Goal: Communication & Community: Participate in discussion

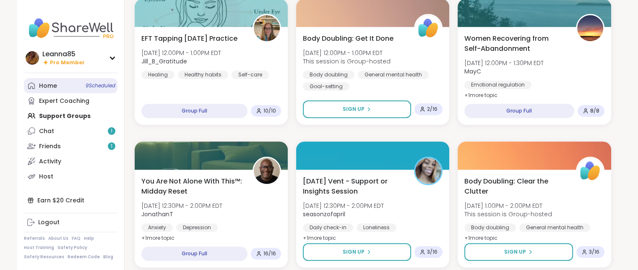
click at [96, 83] on span "9 Scheduled" at bounding box center [101, 85] width 30 height 7
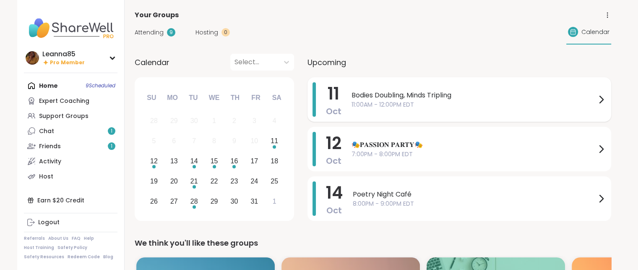
click at [347, 93] on div "11 Oct Bodies Doubling, Minds Tripling 11:00AM - 12:00PM EDT" at bounding box center [460, 99] width 304 height 44
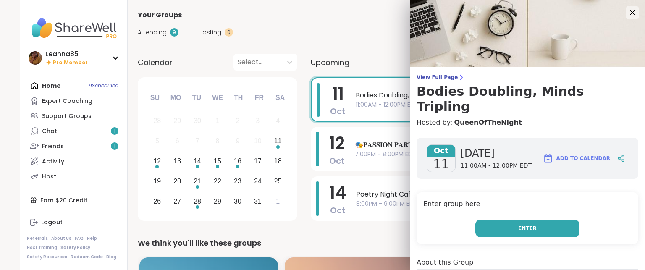
click at [505, 220] on button "Enter" at bounding box center [527, 229] width 104 height 18
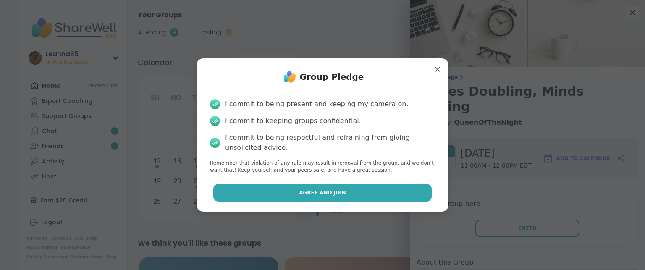
click at [333, 193] on span "Agree and Join" at bounding box center [322, 193] width 47 height 8
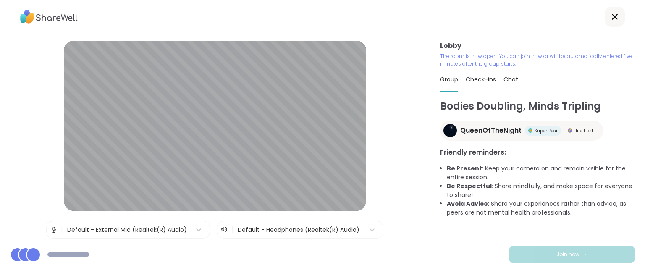
click at [26, 269] on html "Lobby | Default - External Mic (Realtek(R) Audio) | Default - Headphones (Realt…" at bounding box center [322, 135] width 645 height 270
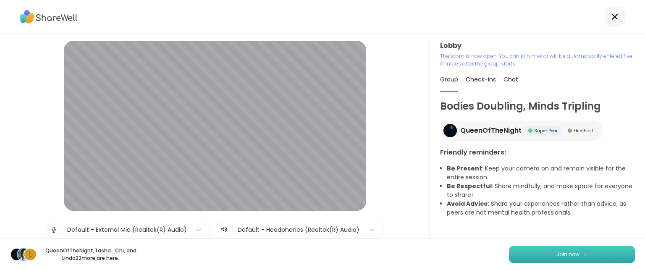
click at [532, 255] on button "Join now" at bounding box center [572, 255] width 126 height 18
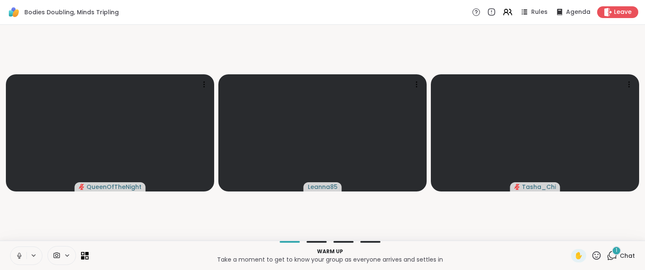
click at [18, 257] on icon at bounding box center [20, 256] width 8 height 8
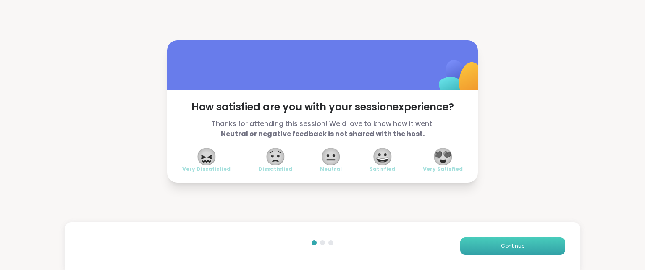
click at [509, 246] on span "Continue" at bounding box center [513, 246] width 24 height 8
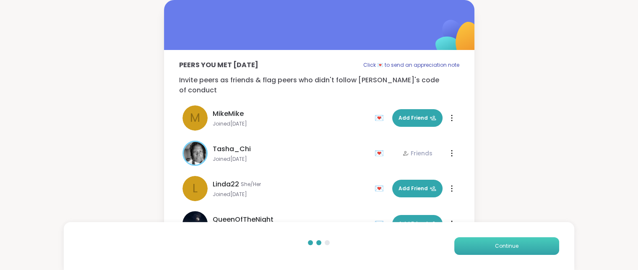
click at [509, 246] on span "Continue" at bounding box center [507, 246] width 24 height 8
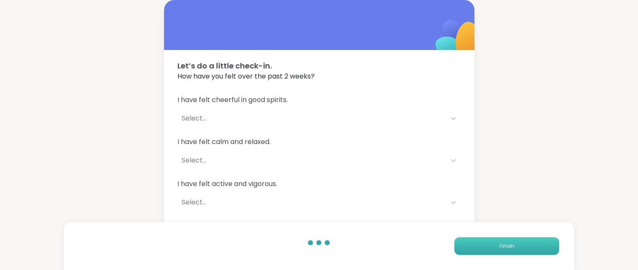
click at [509, 246] on span "Finish" at bounding box center [506, 246] width 15 height 8
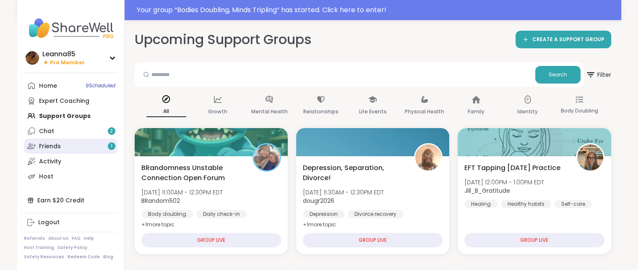
click at [68, 151] on link "Friends 1" at bounding box center [71, 145] width 94 height 15
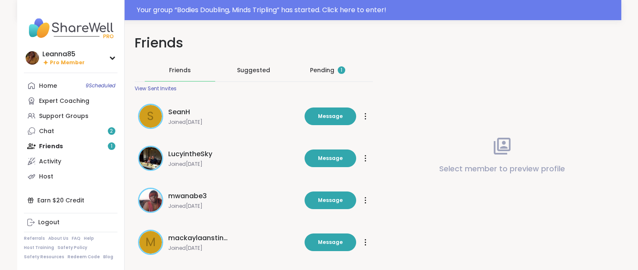
click at [336, 75] on div "Pending 1" at bounding box center [328, 70] width 71 height 22
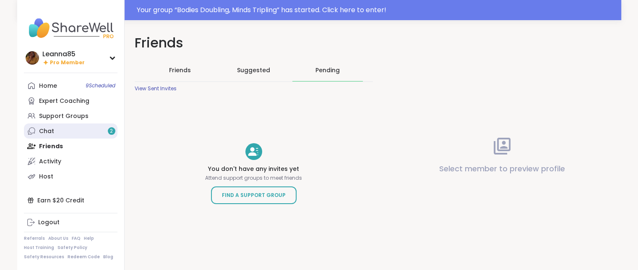
click at [55, 129] on link "Chat 2" at bounding box center [71, 130] width 94 height 15
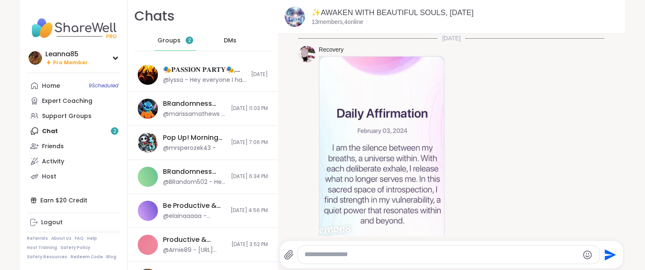
scroll to position [678, 0]
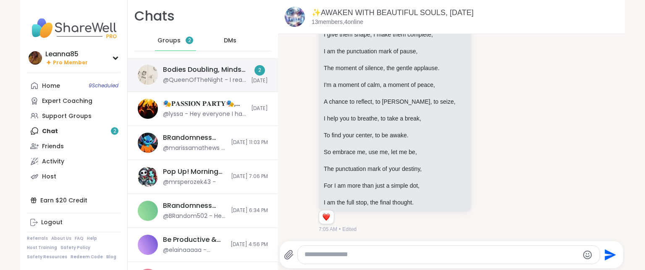
click at [190, 85] on div "Bodies Doubling, Minds Tripling, Oct 11 @QueenOfTheNight - I read 30 pages, now…" at bounding box center [203, 75] width 150 height 34
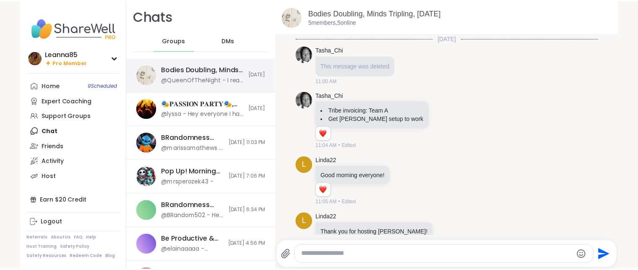
scroll to position [341, 0]
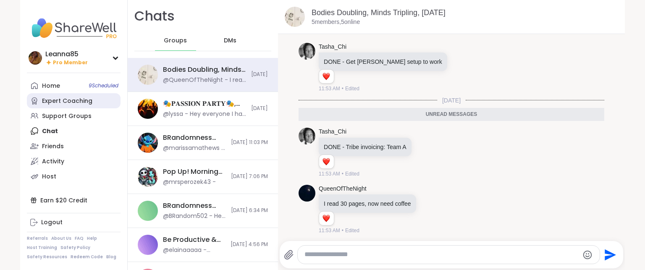
click at [59, 98] on div "Expert Coaching" at bounding box center [67, 101] width 50 height 8
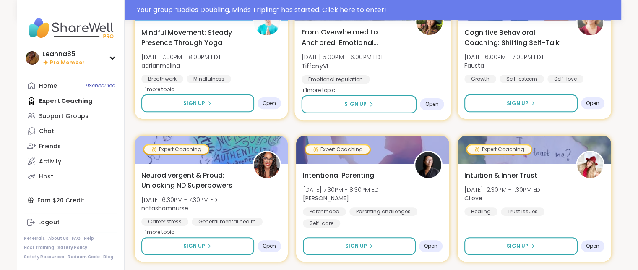
scroll to position [294, 0]
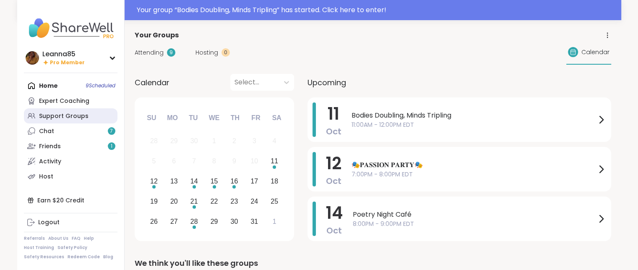
click at [77, 120] on link "Support Groups" at bounding box center [71, 115] width 94 height 15
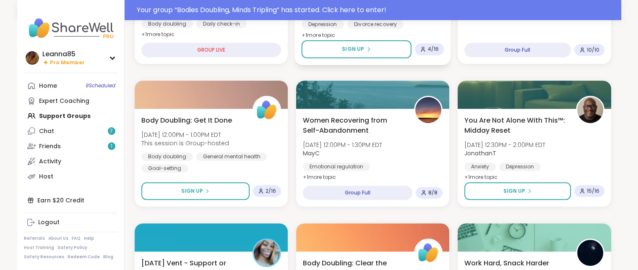
scroll to position [336, 0]
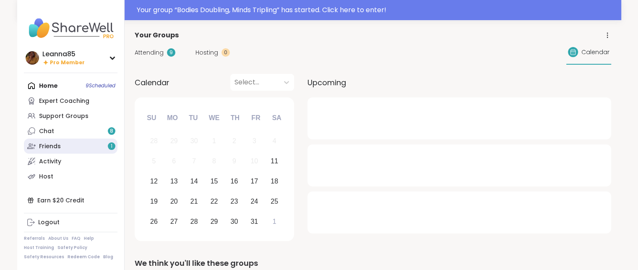
click at [89, 141] on link "Friends 1" at bounding box center [71, 145] width 94 height 15
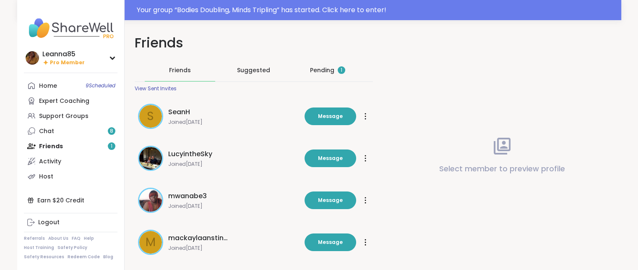
click at [324, 71] on div "Pending 1" at bounding box center [327, 70] width 35 height 8
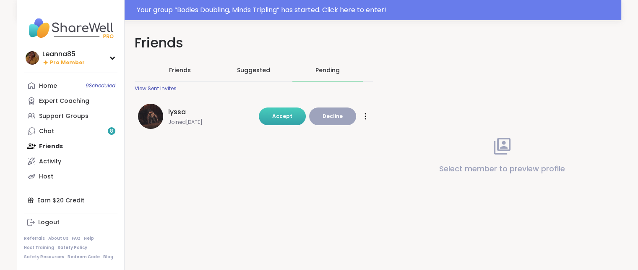
click at [280, 117] on span "Accept" at bounding box center [282, 115] width 20 height 7
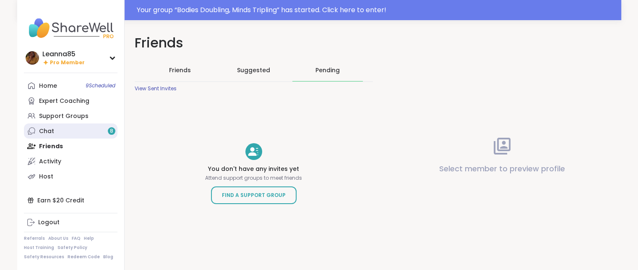
click at [99, 128] on link "Chat 8" at bounding box center [71, 130] width 94 height 15
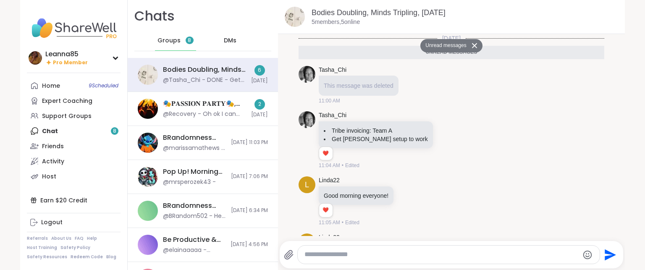
scroll to position [208, 0]
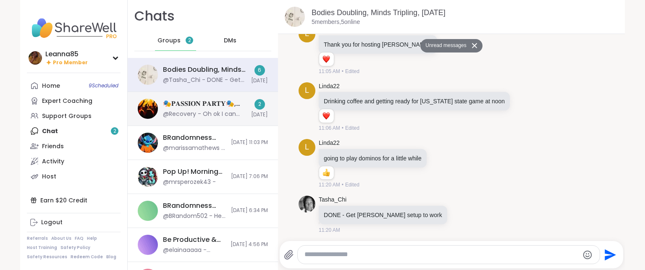
click at [195, 100] on div "🎭𝐏𝐀𝐒𝐒𝐈𝐎𝐍 𝐏𝐀𝐑𝐓𝐘🎭, Oct 12" at bounding box center [204, 103] width 83 height 9
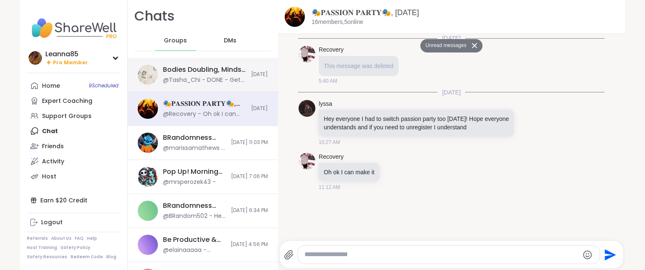
click at [199, 79] on div "@Tasha_Chi - DONE - Get Tasker setup to work" at bounding box center [204, 80] width 83 height 8
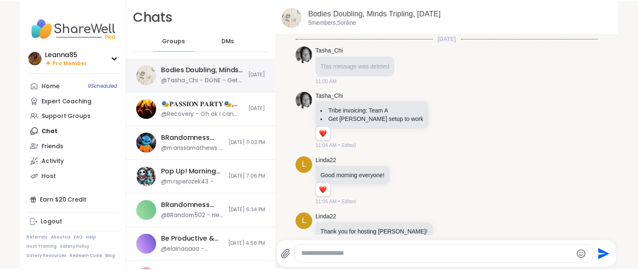
scroll to position [188, 0]
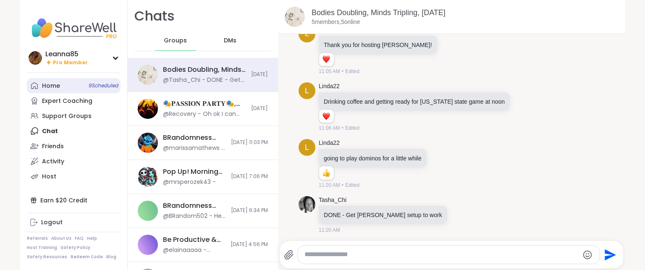
click at [57, 80] on link "Home 9 Scheduled" at bounding box center [74, 85] width 94 height 15
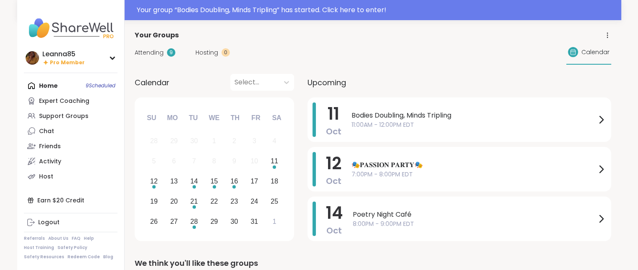
drag, startPoint x: 110, startPoint y: 29, endPoint x: 251, endPoint y: 58, distance: 144.0
click at [251, 58] on div "Attending 9 Hosting 0 Calendar" at bounding box center [373, 52] width 477 height 24
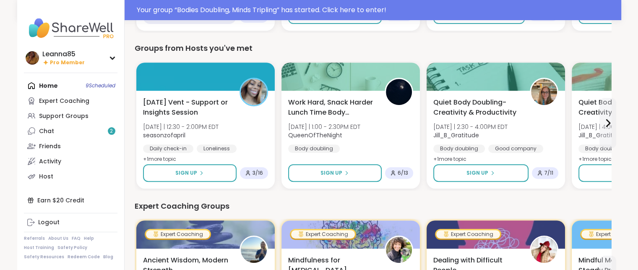
scroll to position [378, 0]
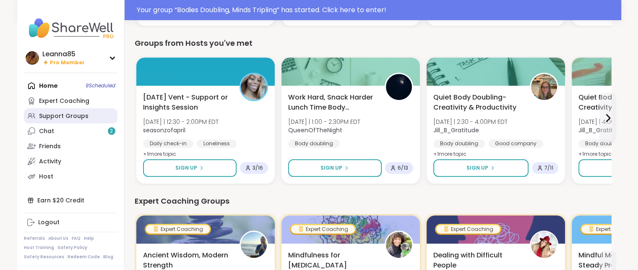
click at [55, 111] on link "Support Groups" at bounding box center [71, 115] width 94 height 15
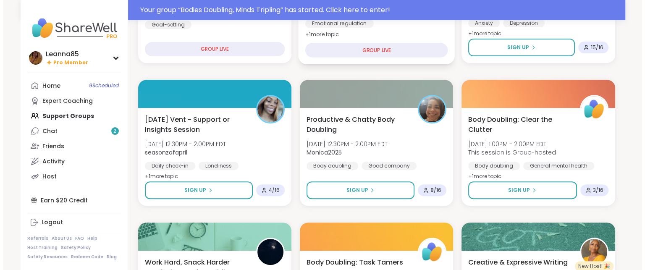
scroll to position [336, 0]
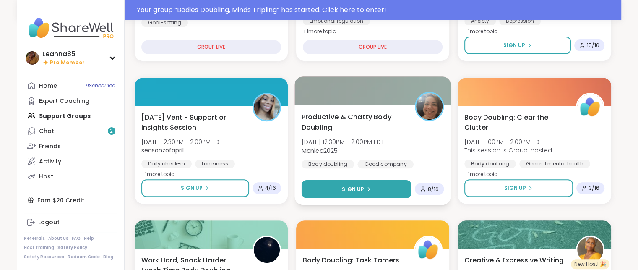
click at [332, 185] on button "Sign Up" at bounding box center [356, 189] width 110 height 18
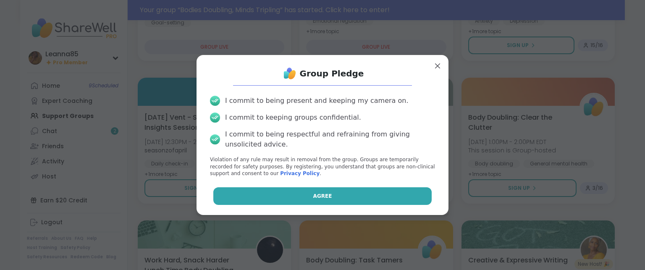
click at [328, 191] on button "Agree" at bounding box center [322, 196] width 219 height 18
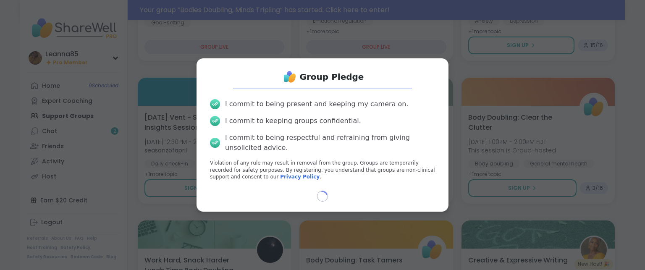
select select "**"
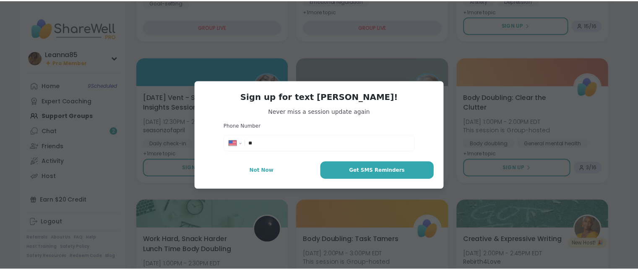
scroll to position [316, 0]
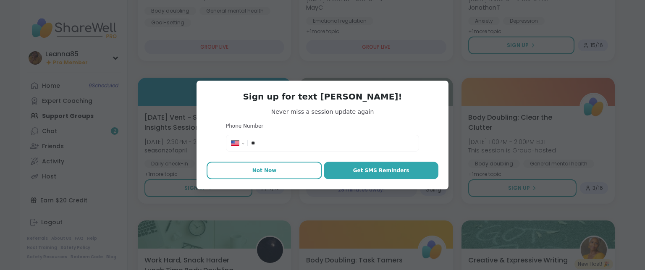
click at [268, 170] on span "Not Now" at bounding box center [264, 171] width 24 height 8
type textarea "*"
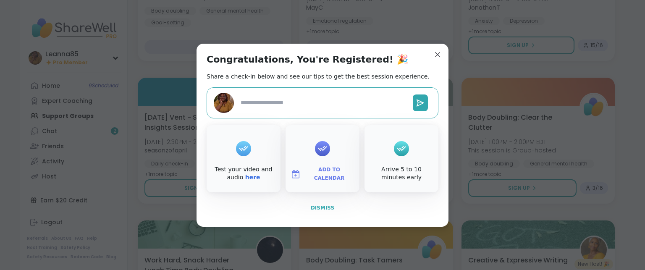
click at [323, 208] on span "Dismiss" at bounding box center [323, 208] width 24 height 6
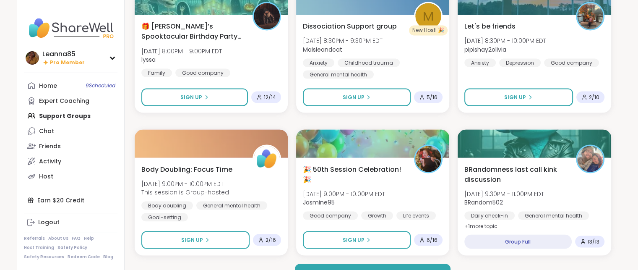
scroll to position [1568, 0]
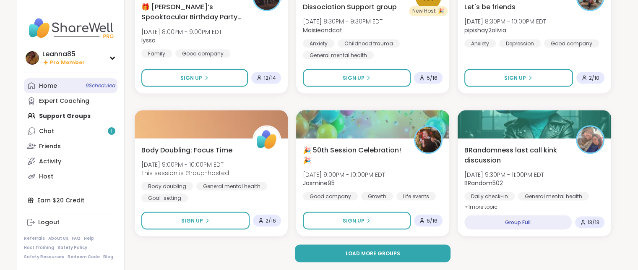
click at [57, 87] on link "Home 9 Scheduled" at bounding box center [71, 85] width 94 height 15
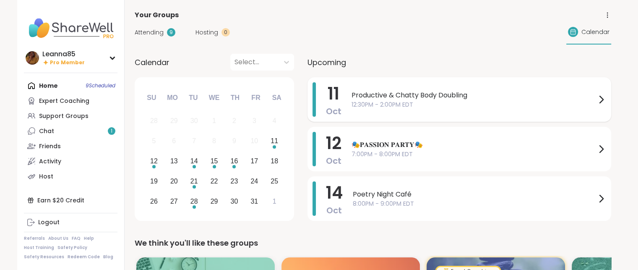
click at [352, 103] on span "12:30PM - 2:00PM EDT" at bounding box center [474, 104] width 245 height 9
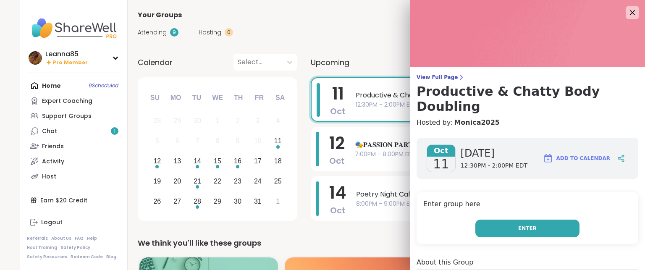
click at [485, 220] on button "Enter" at bounding box center [527, 229] width 104 height 18
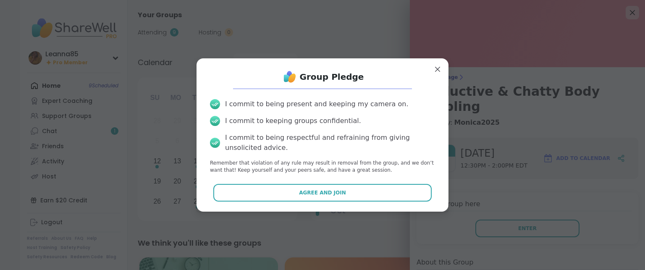
click at [299, 193] on span "Agree and Join" at bounding box center [322, 193] width 47 height 8
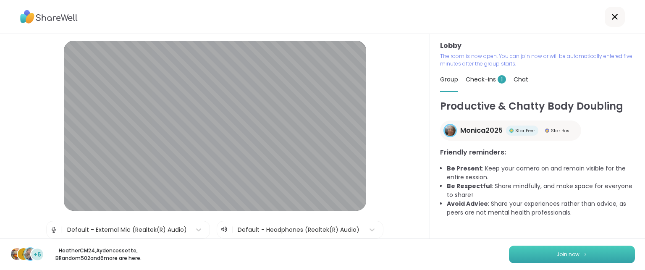
click at [556, 253] on span "Join now" at bounding box center [567, 255] width 23 height 8
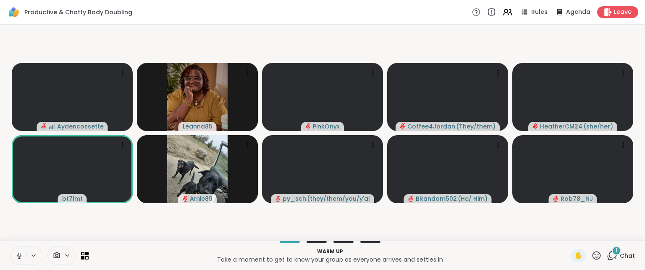
click at [26, 255] on button at bounding box center [34, 255] width 16 height 7
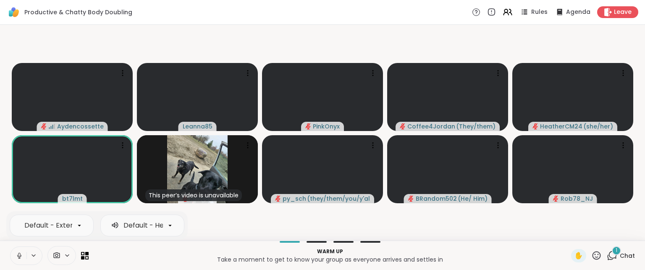
click at [19, 257] on icon at bounding box center [19, 255] width 4 height 3
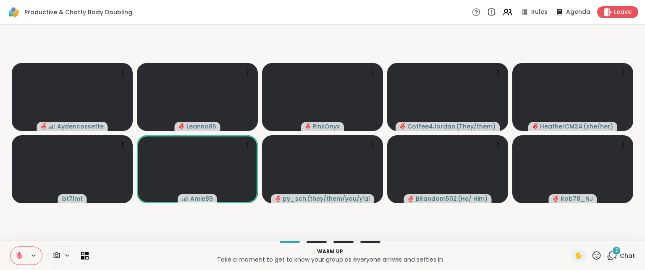
click at [432, 230] on video-player-container "Aydencossette Leanna85 PinkOnyx Coffee4Jordan ( They/them ) HeatherCM24 ( she/h…" at bounding box center [322, 132] width 635 height 209
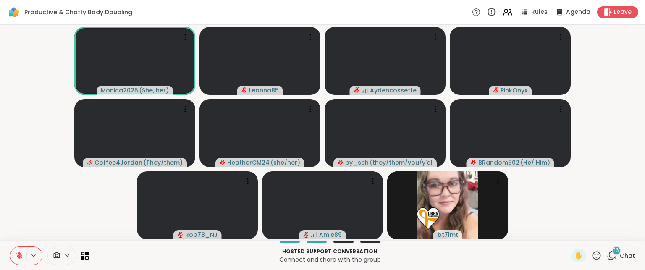
click at [20, 257] on icon at bounding box center [19, 256] width 6 height 6
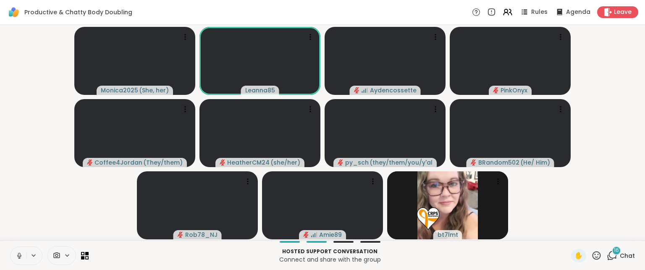
click at [19, 257] on icon at bounding box center [20, 256] width 8 height 8
